Goal: Transaction & Acquisition: Purchase product/service

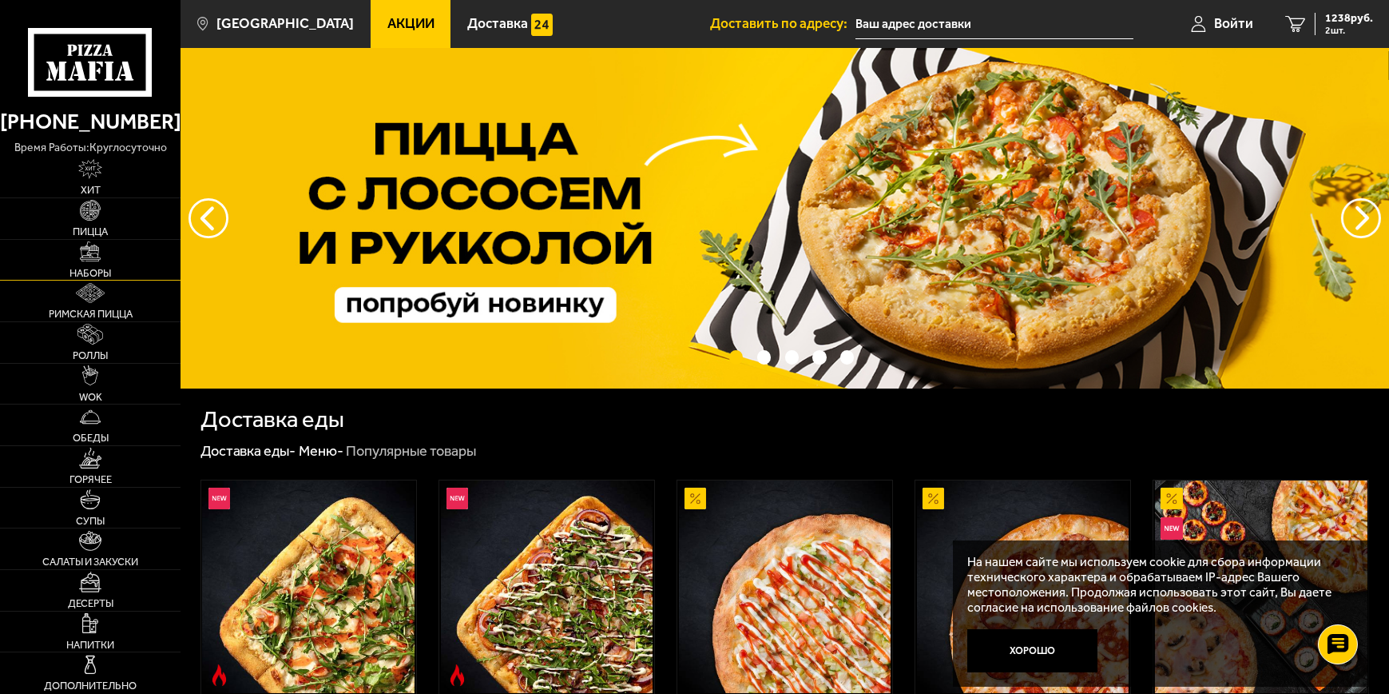
click at [75, 259] on link "Наборы" at bounding box center [90, 260] width 181 height 41
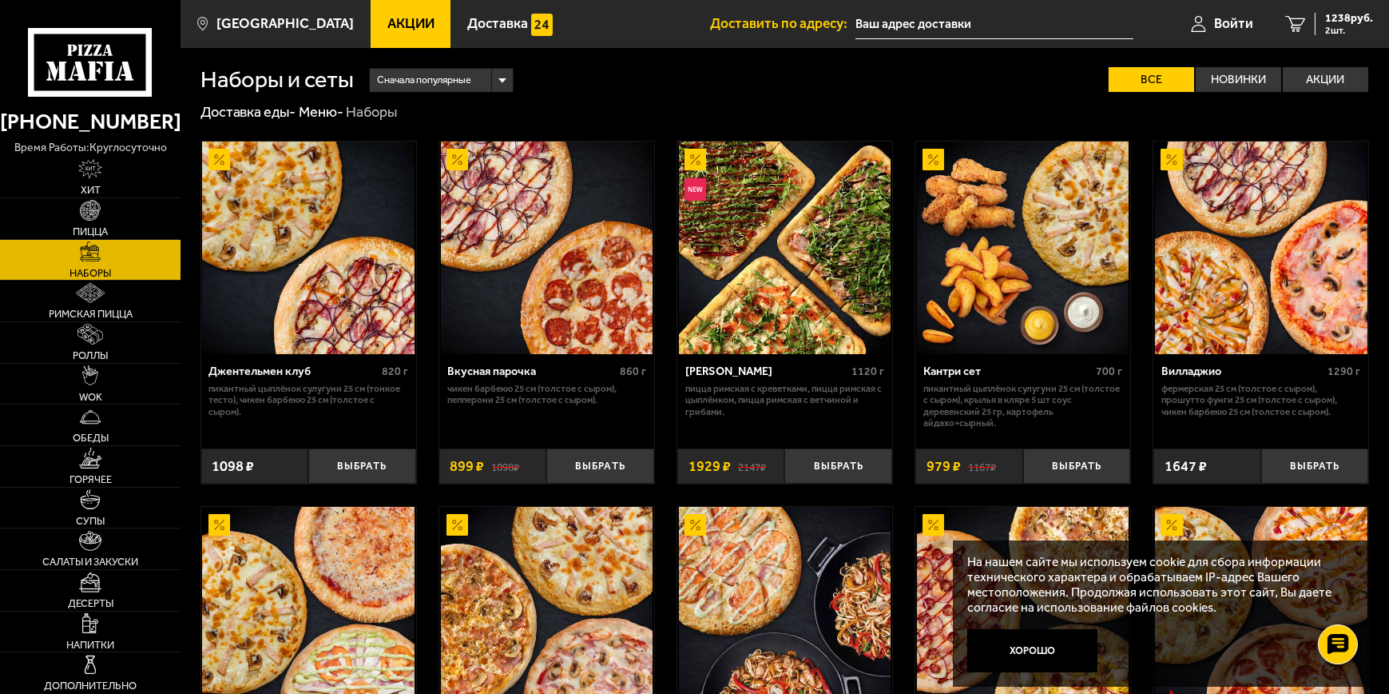
click at [500, 77] on div "Сначала популярные" at bounding box center [441, 80] width 143 height 23
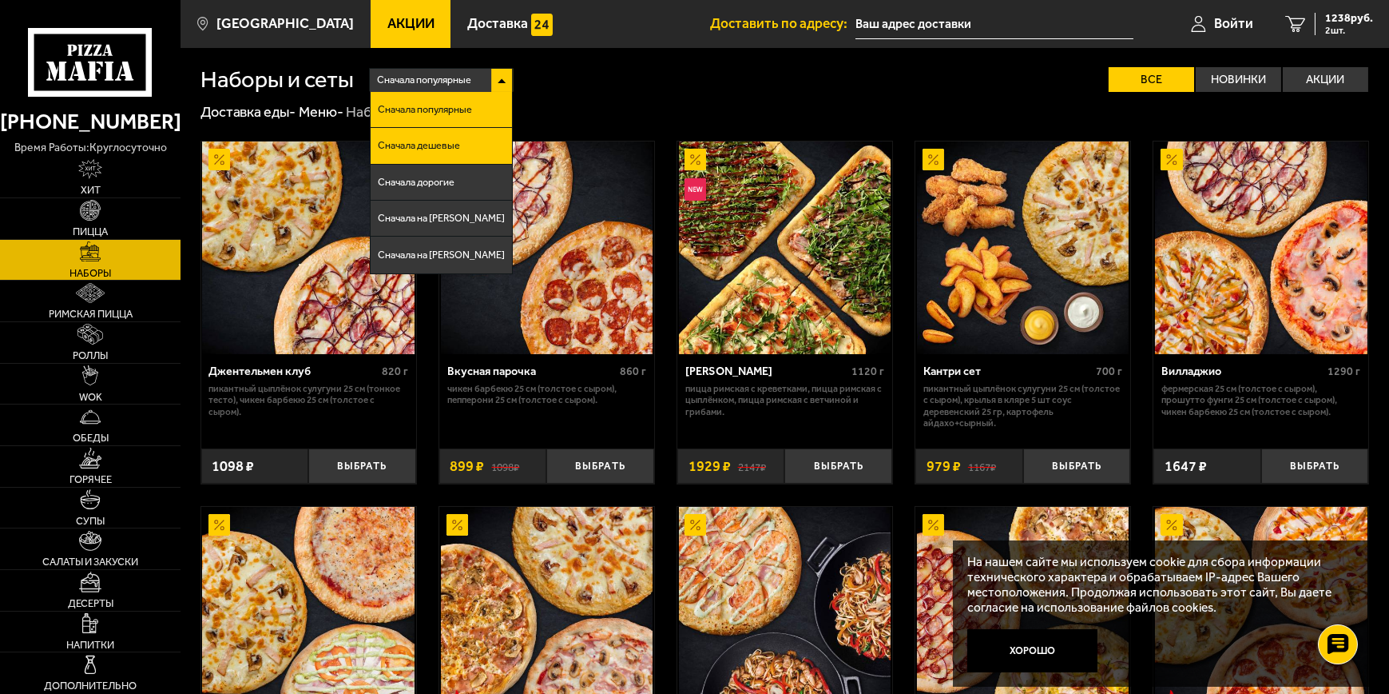
click at [480, 138] on li "Сначала дешевые" at bounding box center [441, 146] width 141 height 36
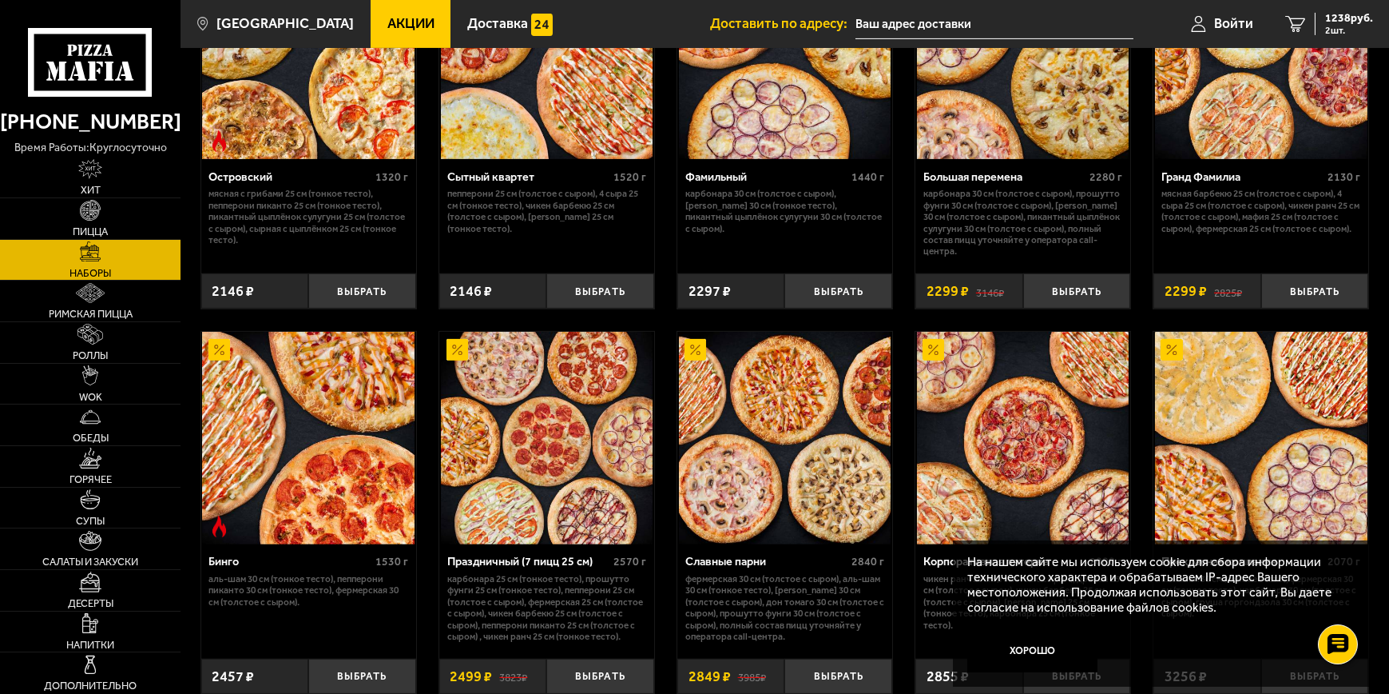
scroll to position [1598, 0]
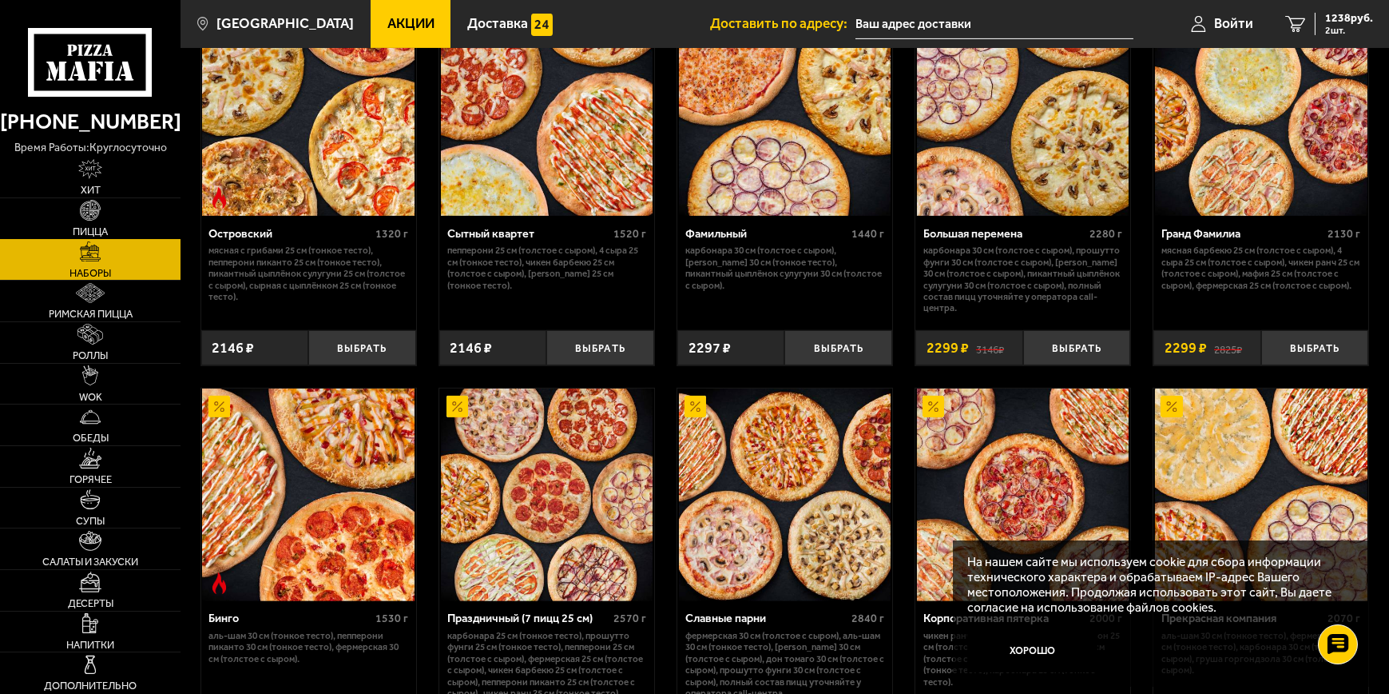
click at [88, 212] on img at bounding box center [90, 210] width 20 height 20
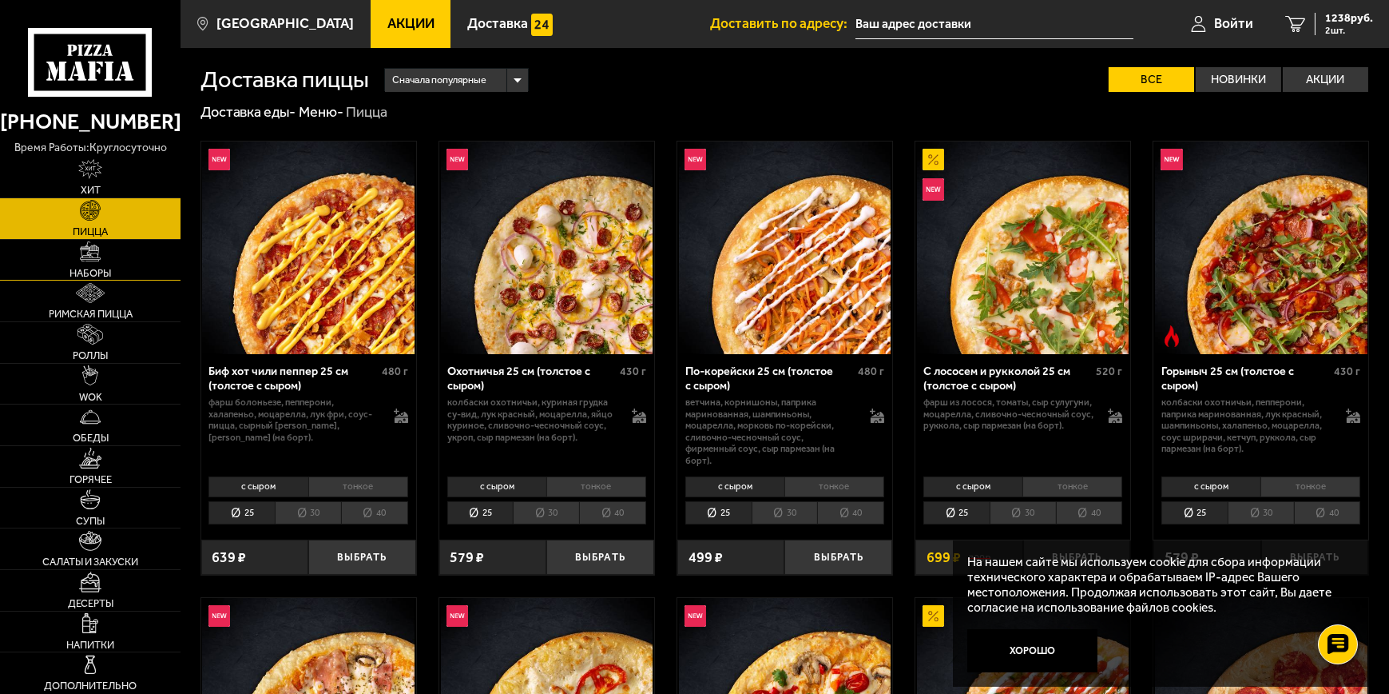
click at [146, 252] on link "Наборы" at bounding box center [90, 260] width 181 height 41
